Goal: Task Accomplishment & Management: Manage account settings

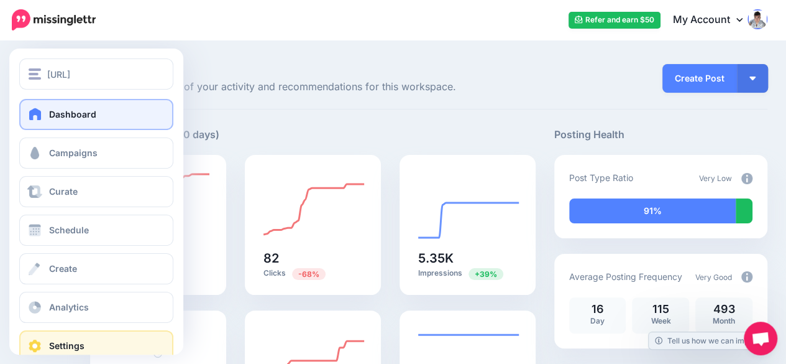
click at [72, 351] on link "Settings" at bounding box center [96, 345] width 154 height 31
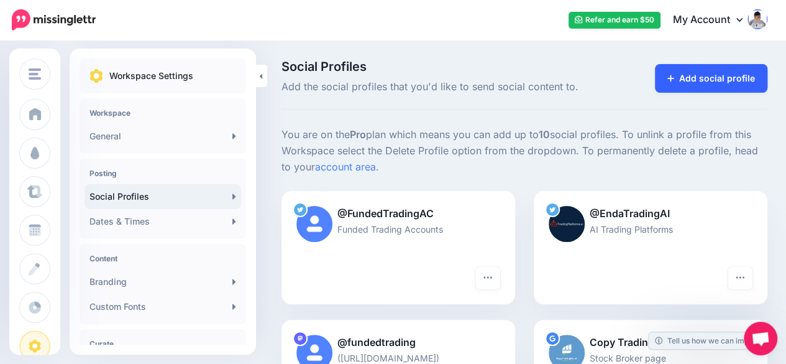
click at [753, 76] on link "Add social profile" at bounding box center [711, 78] width 113 height 29
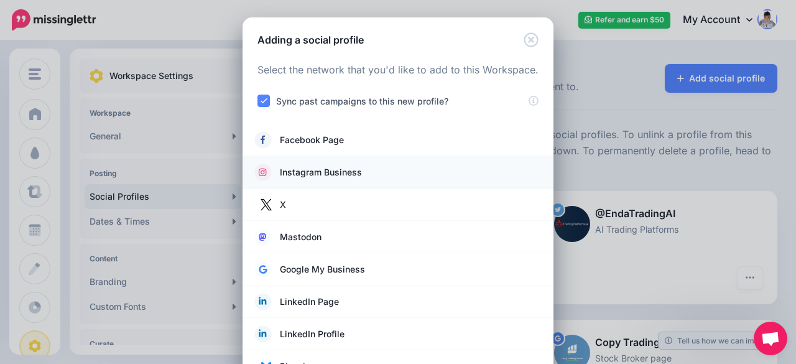
click at [312, 173] on span "Instagram Business" at bounding box center [321, 172] width 82 height 15
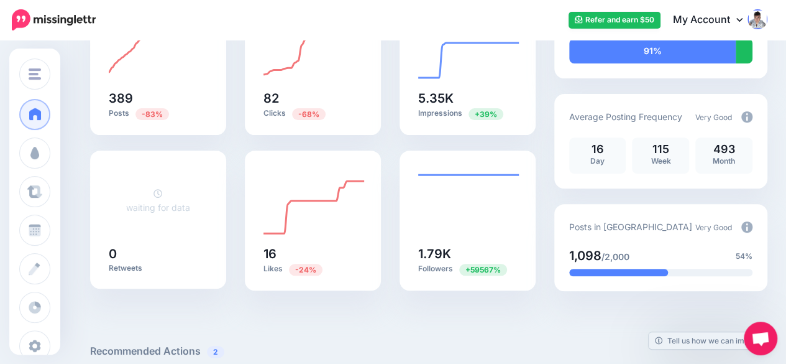
scroll to position [186, 0]
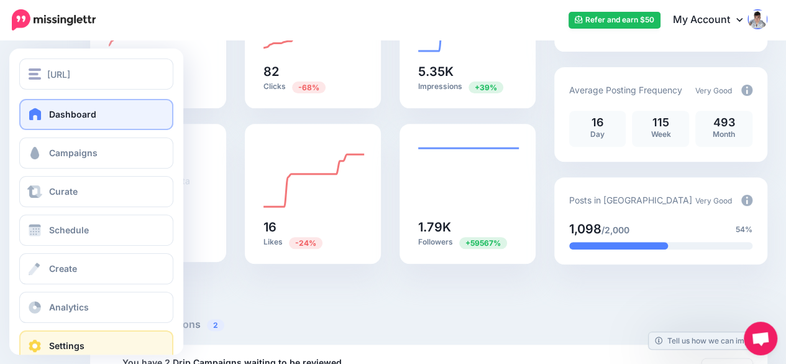
click at [56, 342] on span "Settings" at bounding box center [66, 345] width 35 height 11
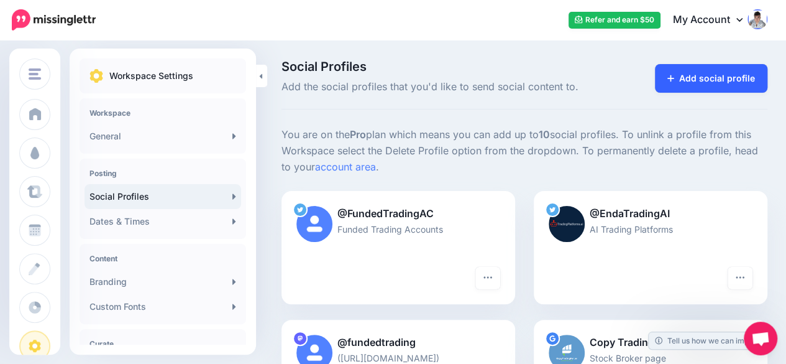
click at [740, 76] on link "Add social profile" at bounding box center [711, 78] width 113 height 29
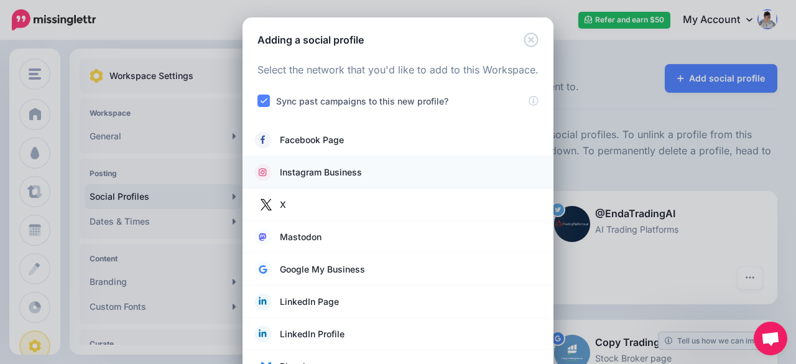
click at [338, 167] on span "Instagram Business" at bounding box center [321, 172] width 82 height 15
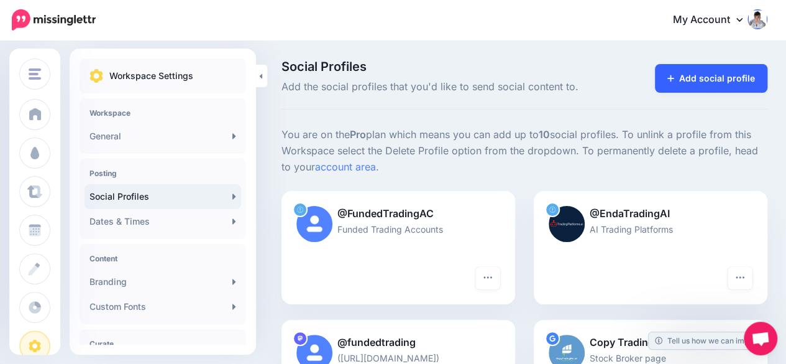
click at [739, 83] on link "Add social profile" at bounding box center [711, 78] width 113 height 29
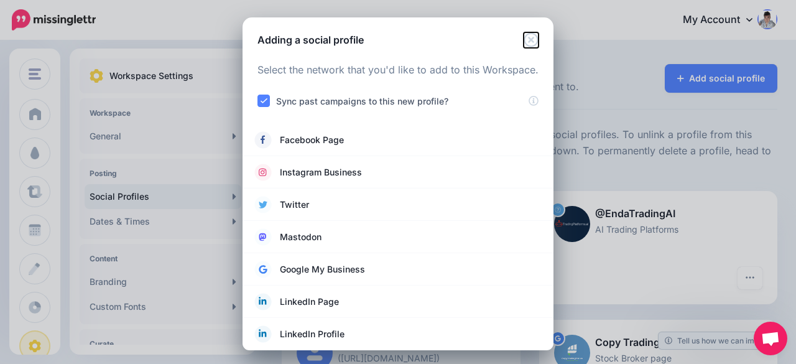
click at [528, 38] on icon "Close" at bounding box center [530, 39] width 14 height 14
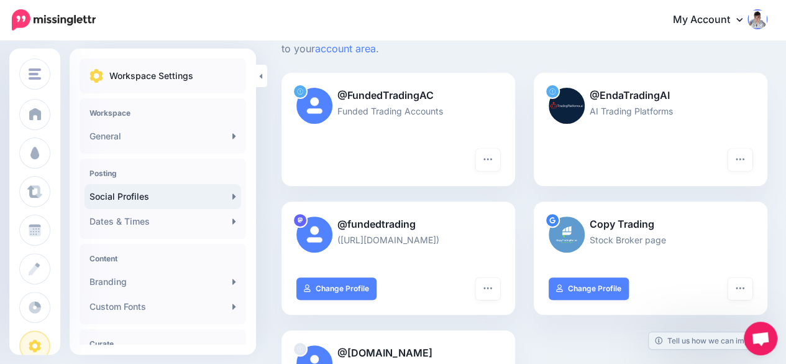
scroll to position [62, 0]
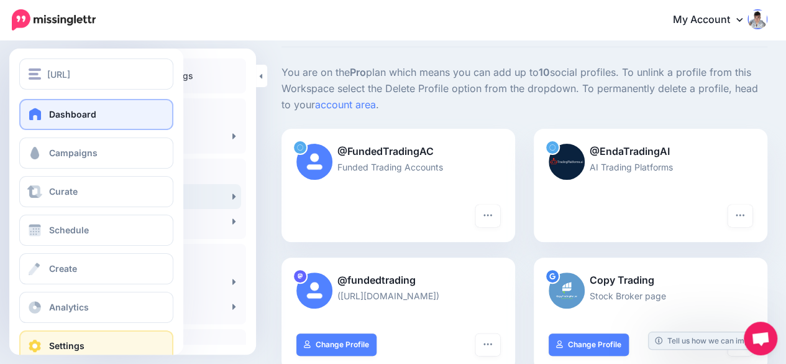
click at [27, 127] on link "Dashboard" at bounding box center [96, 114] width 154 height 31
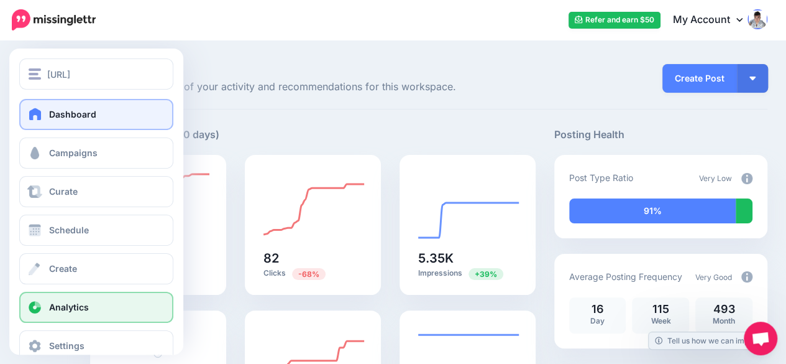
click at [57, 303] on span "Analytics" at bounding box center [69, 307] width 40 height 11
